Goal: Check status: Check status

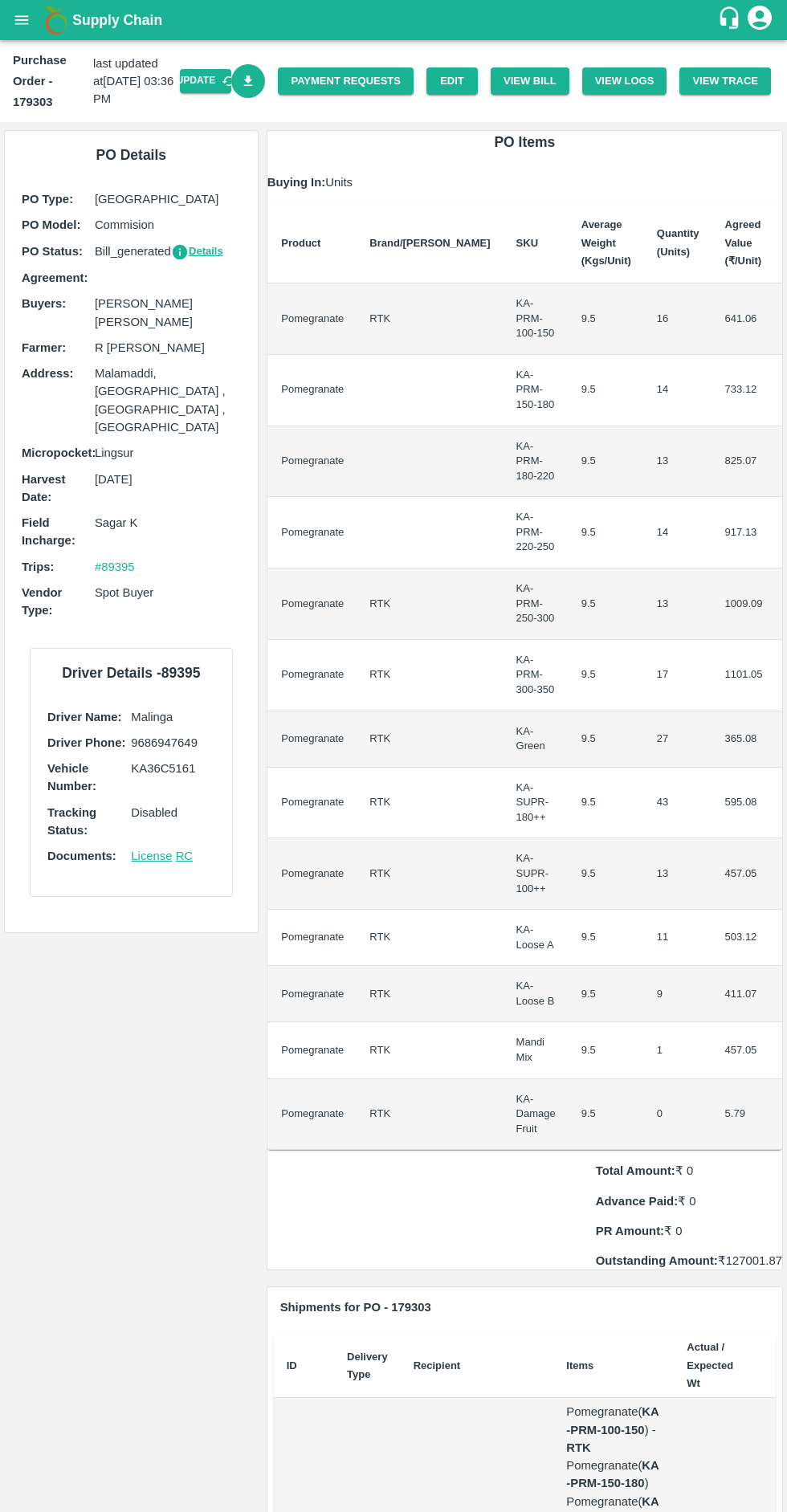
click at [25, 36] on button "open drawer" at bounding box center [22, 20] width 37 height 37
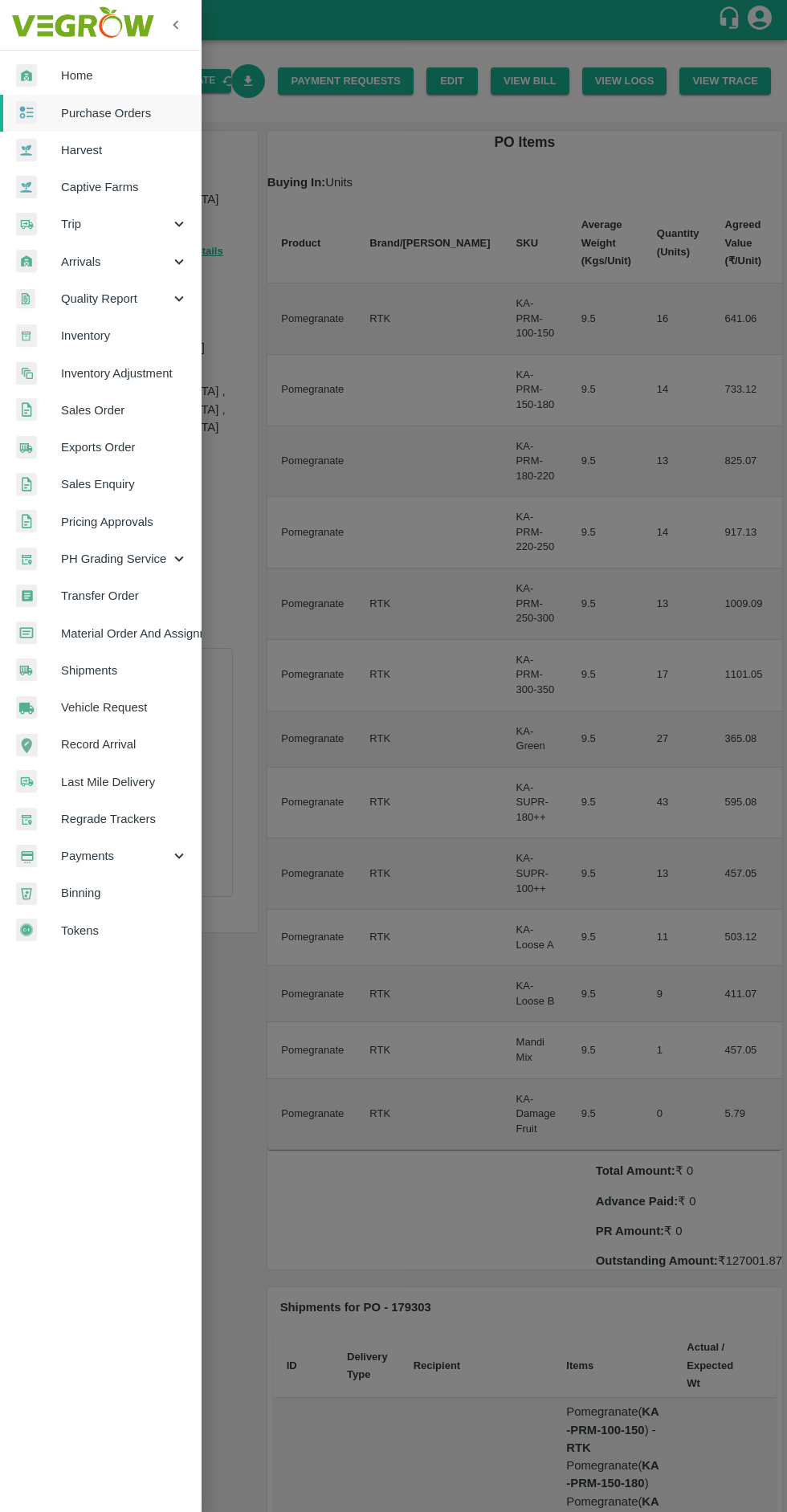
click at [82, 113] on span "Purchase Orders" at bounding box center [124, 113] width 126 height 17
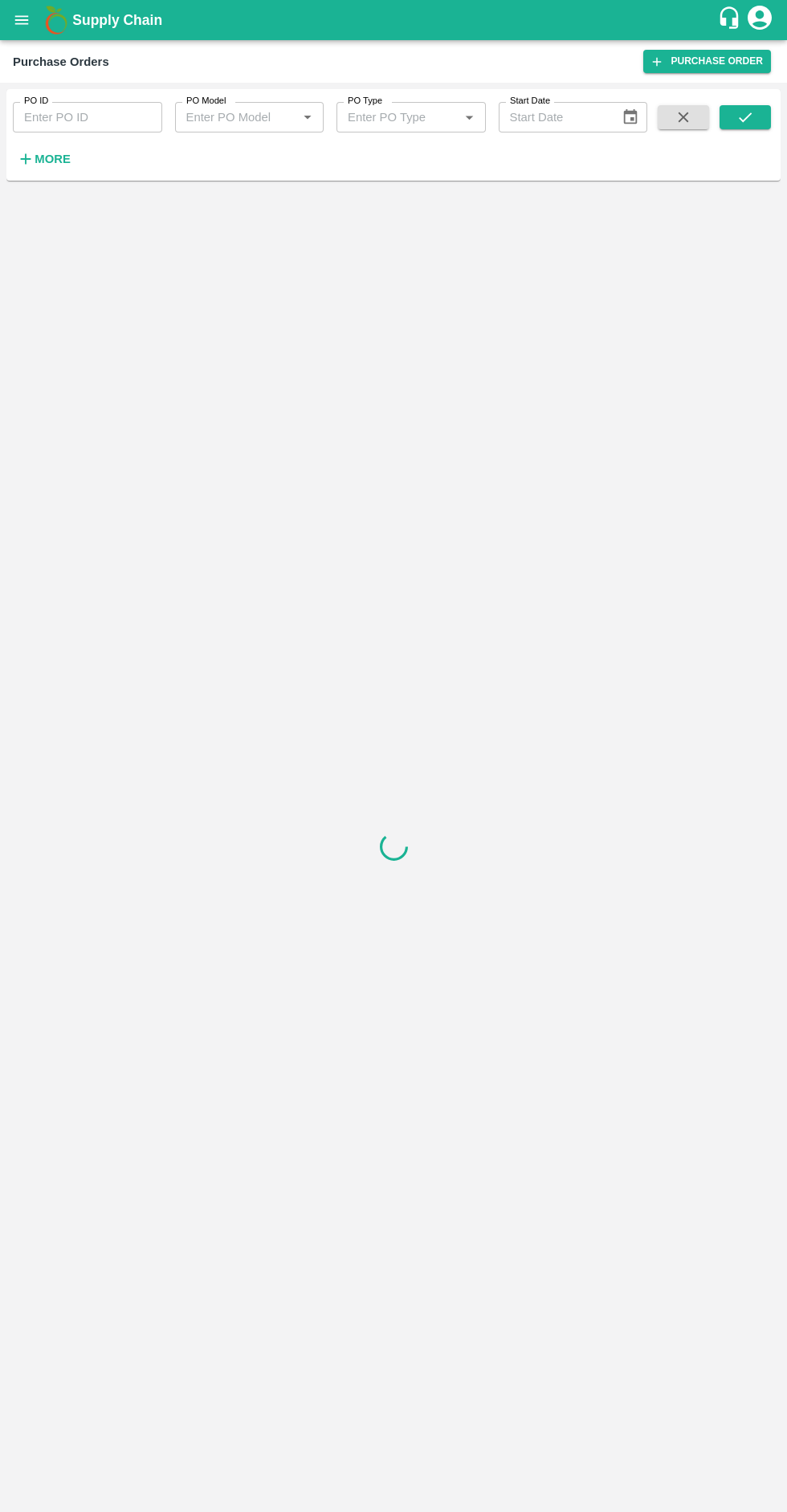
click at [70, 119] on input "PO ID" at bounding box center [87, 117] width 149 height 31
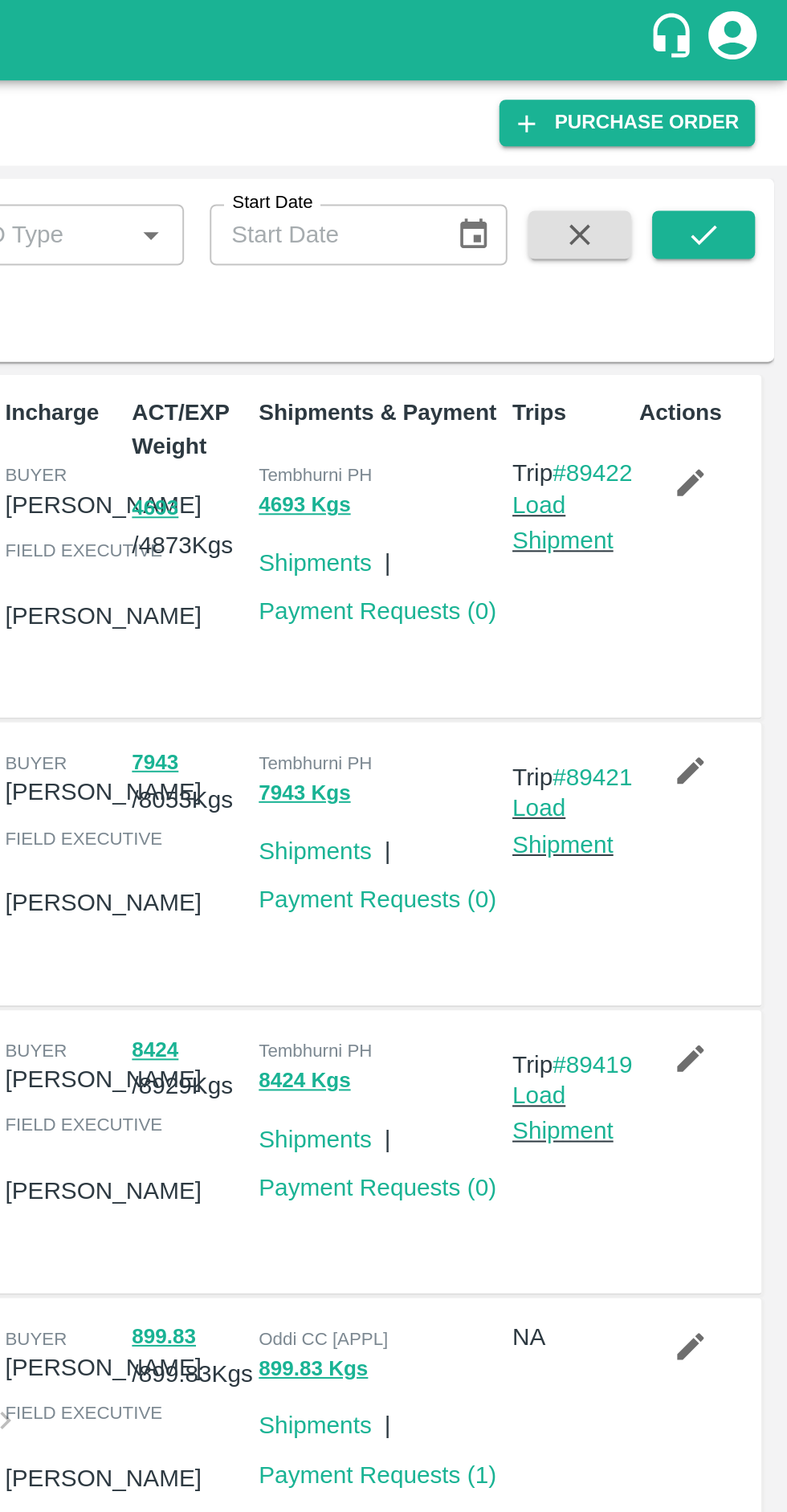
click at [745, 117] on icon "submit" at bounding box center [745, 116] width 17 height 17
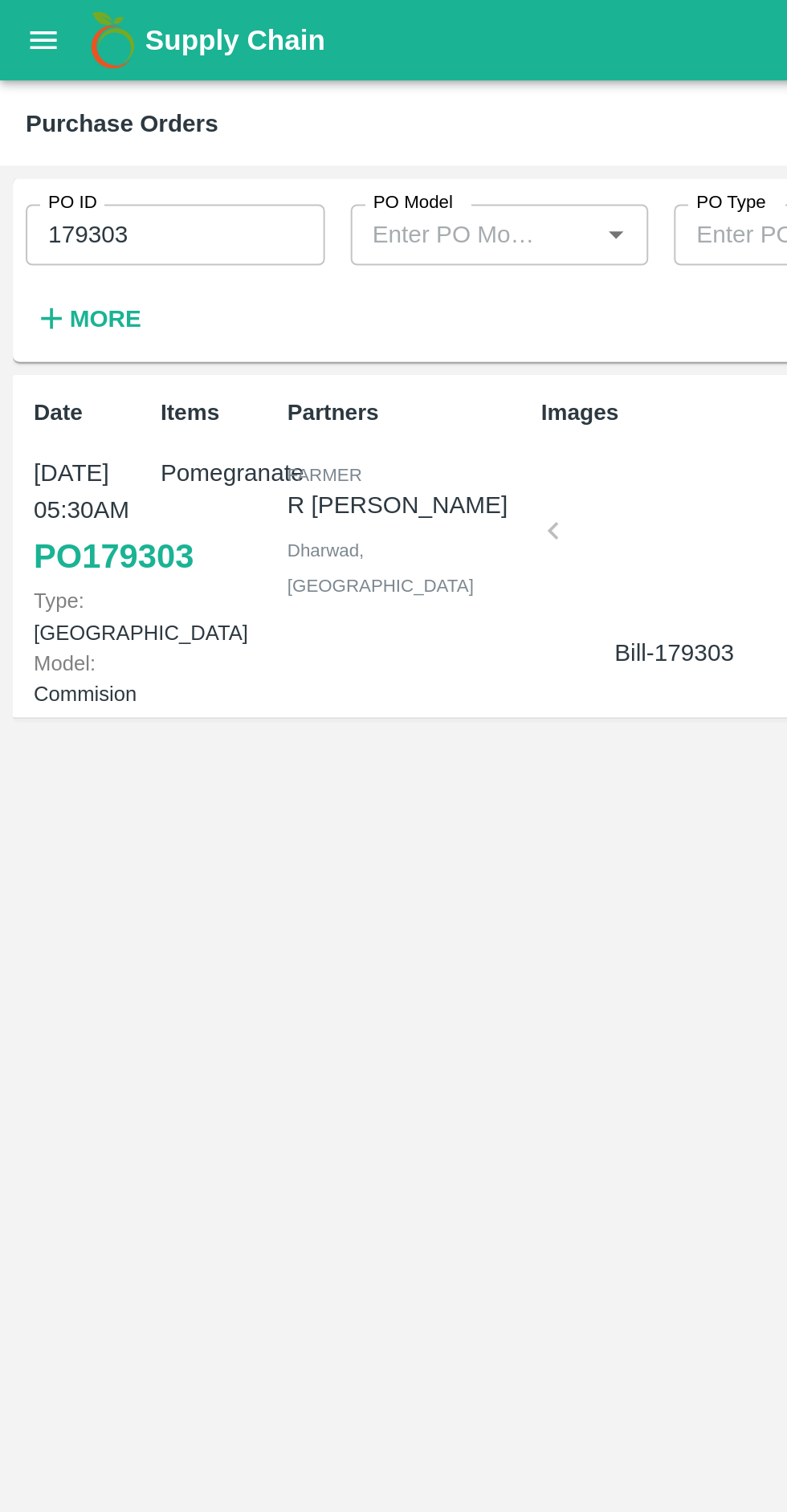
click at [107, 115] on input "179303" at bounding box center [87, 117] width 149 height 31
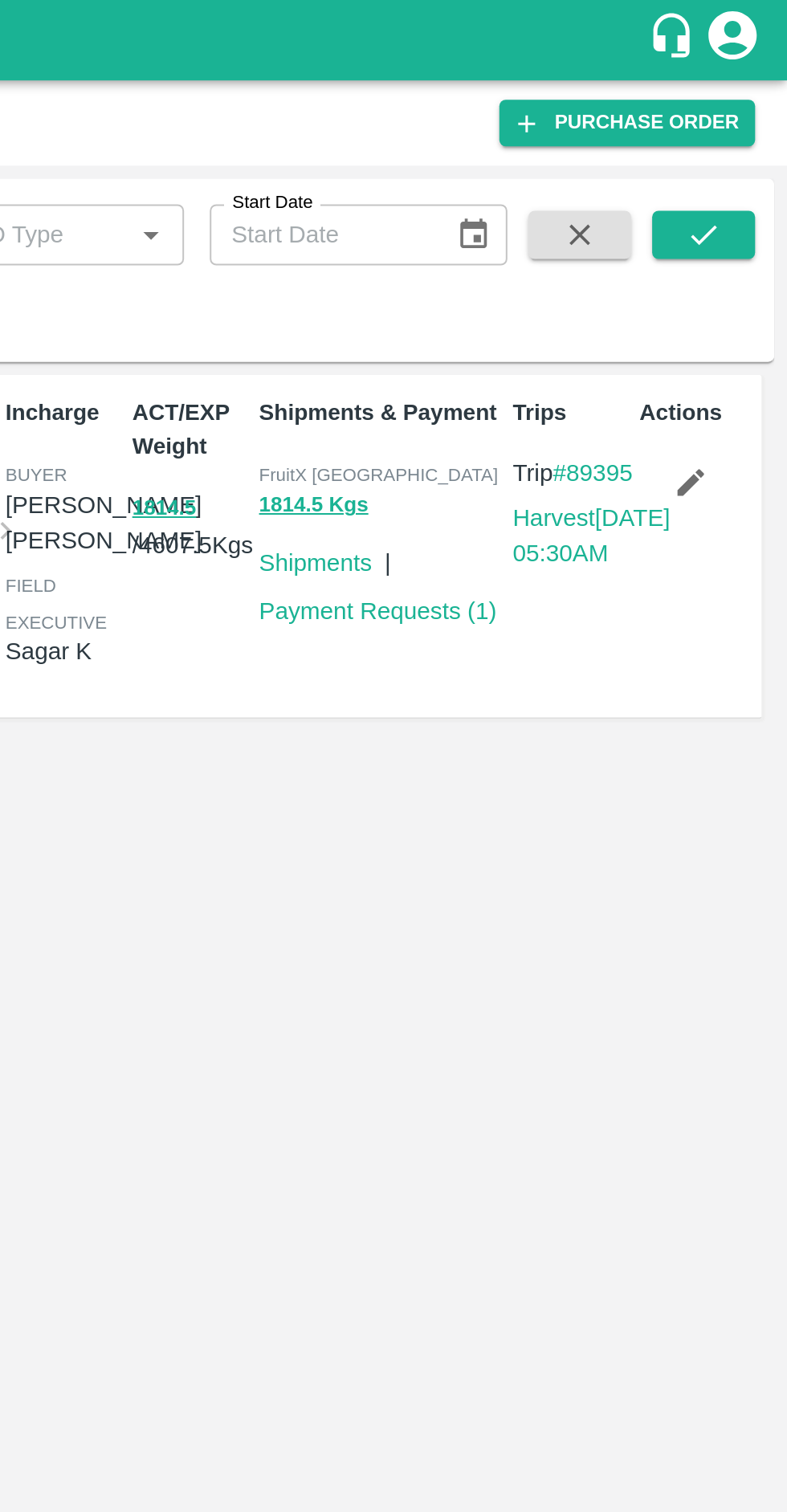
type input "179302"
click at [737, 124] on icon "submit" at bounding box center [745, 116] width 17 height 17
